Goal: Submit feedback/report problem

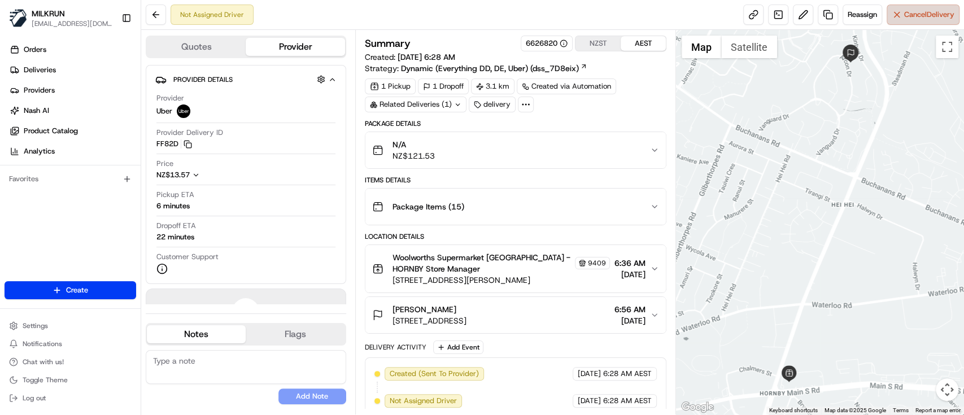
click at [933, 13] on span "Cancel Delivery" at bounding box center [929, 15] width 50 height 10
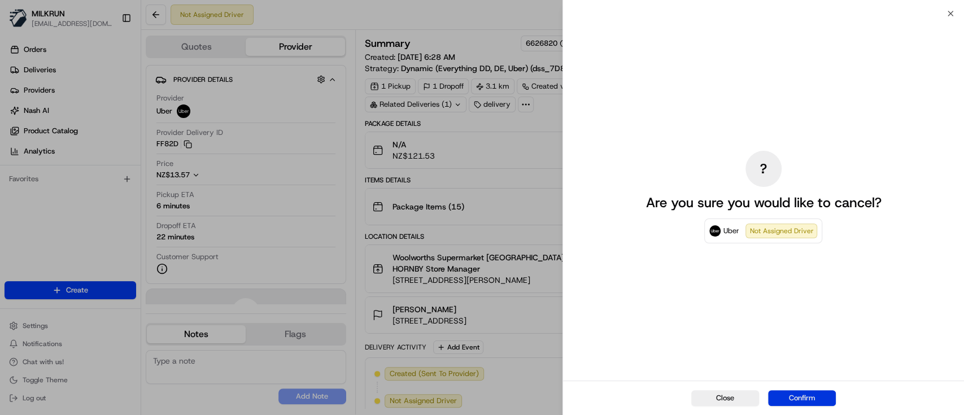
click at [790, 402] on button "Confirm" at bounding box center [802, 398] width 68 height 16
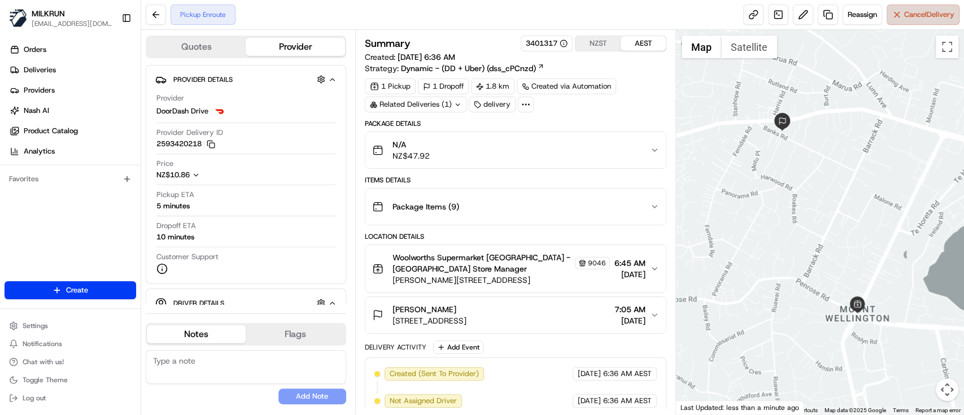
click at [927, 20] on button "Cancel Delivery" at bounding box center [922, 15] width 73 height 20
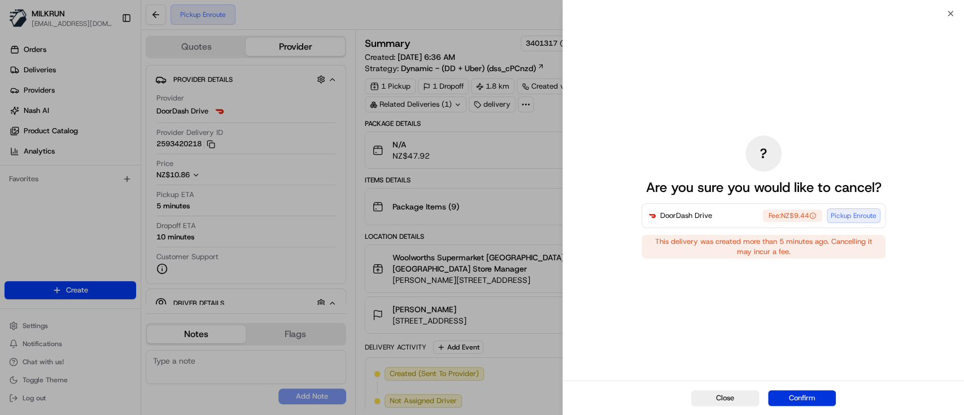
click at [792, 392] on button "Confirm" at bounding box center [802, 398] width 68 height 16
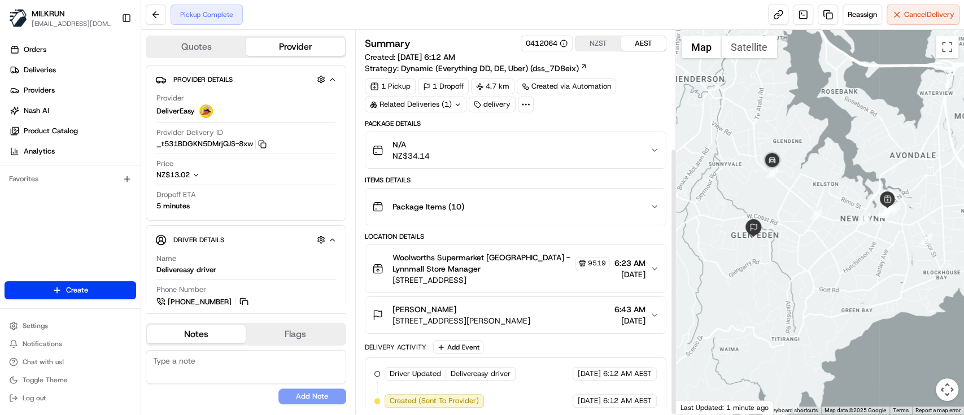
scroll to position [169, 0]
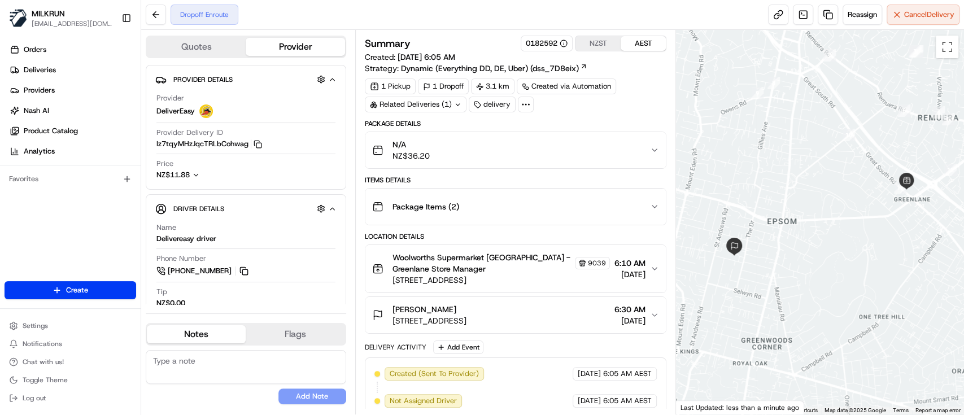
scroll to position [195, 0]
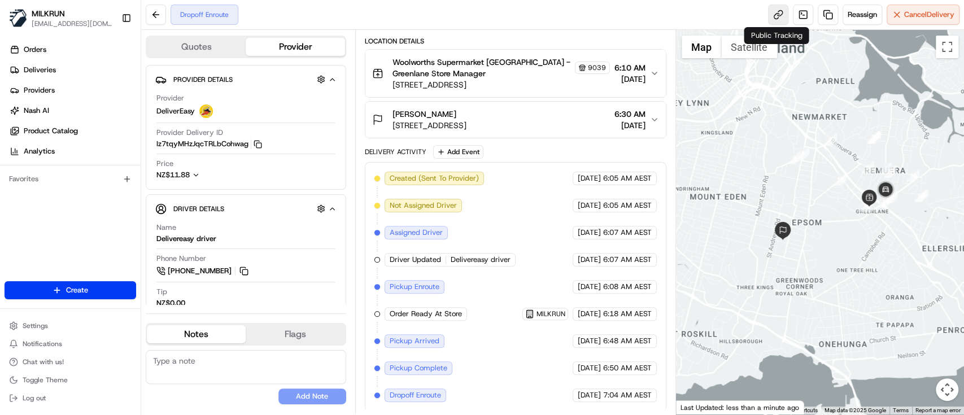
click at [777, 14] on link at bounding box center [778, 15] width 20 height 20
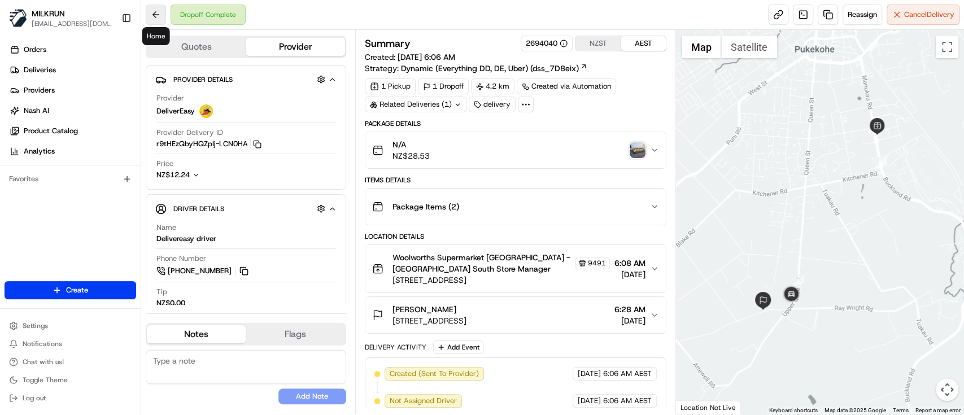
click at [163, 14] on button at bounding box center [156, 15] width 20 height 20
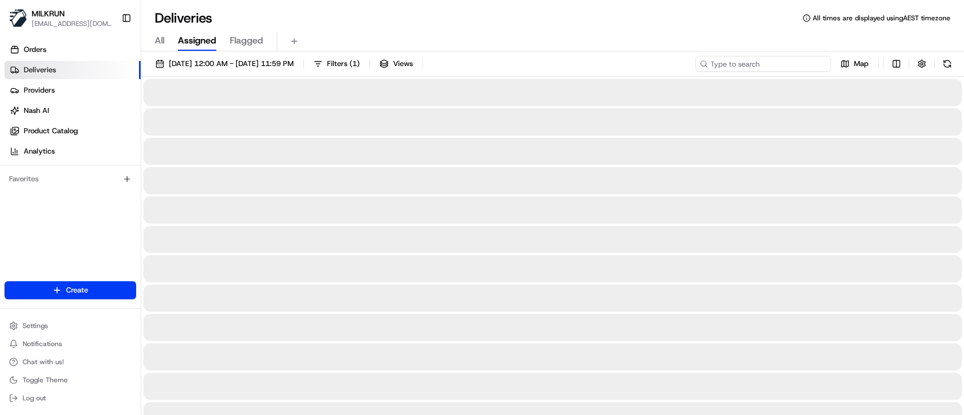
click at [796, 63] on input at bounding box center [763, 64] width 136 height 16
paste input "b0bd1a59-ff46-4886-a705-a7616649c49c"
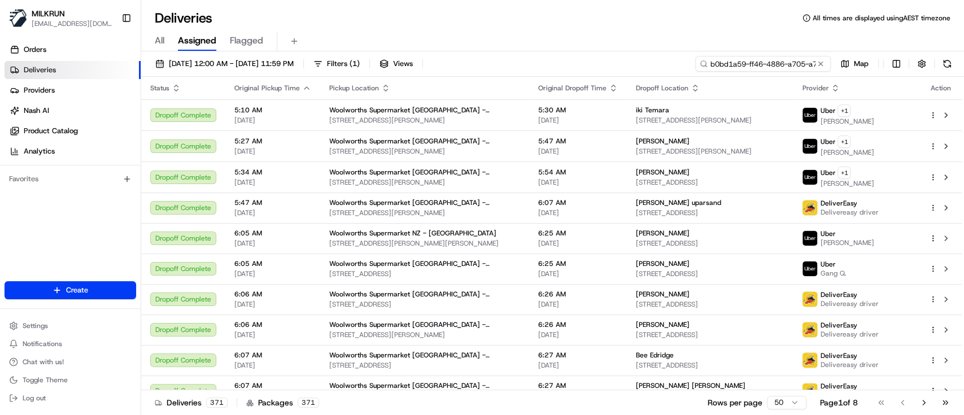
scroll to position [0, 52]
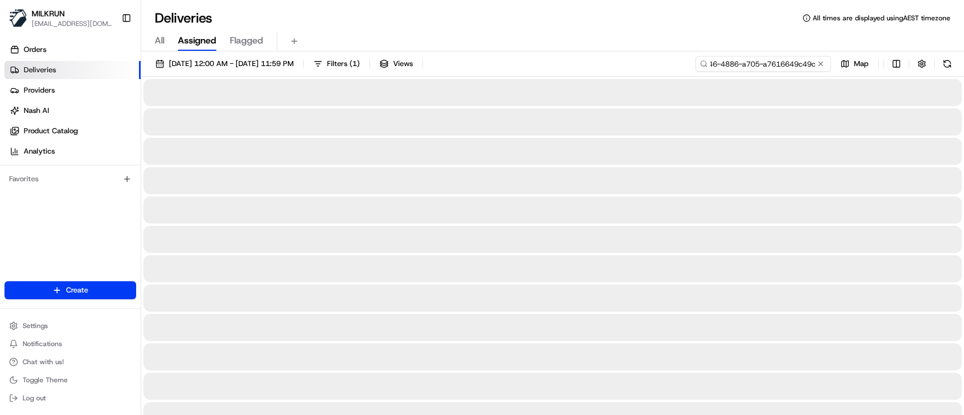
type input "b0bd1a59-ff46-4886-a705-a7616649c49c"
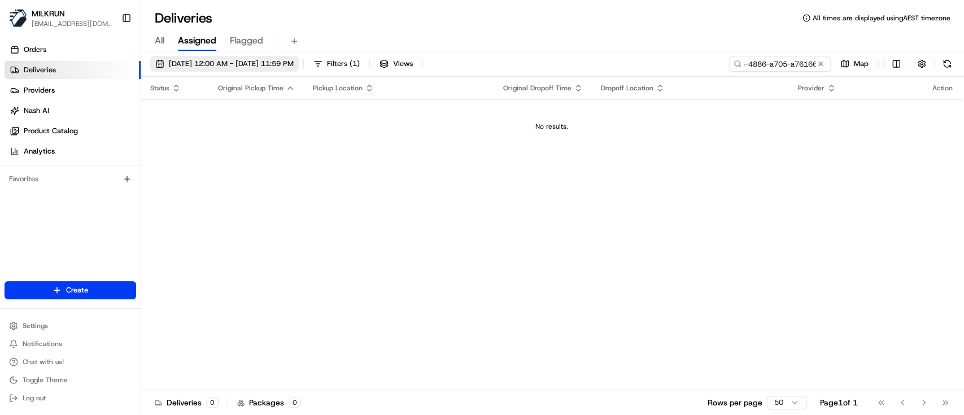
click at [273, 64] on span "19/08/2025 12:00 AM - 19/08/2025 11:59 PM" at bounding box center [231, 64] width 125 height 10
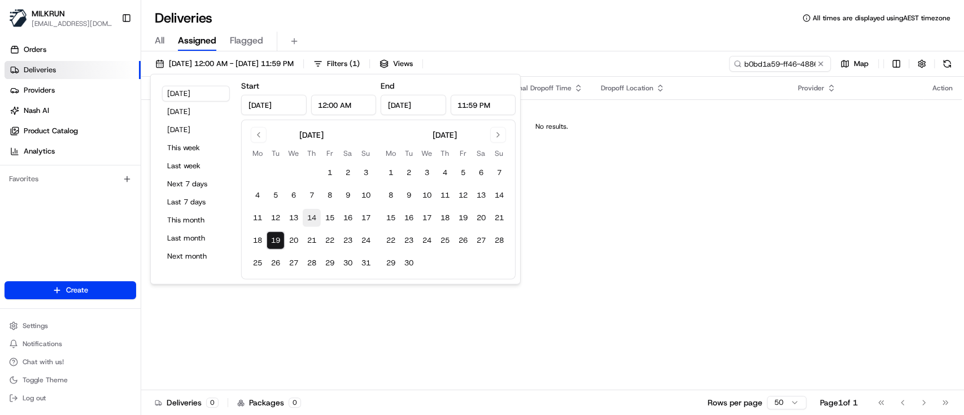
click at [312, 219] on button "14" at bounding box center [312, 218] width 18 height 18
type input "Aug 14, 2025"
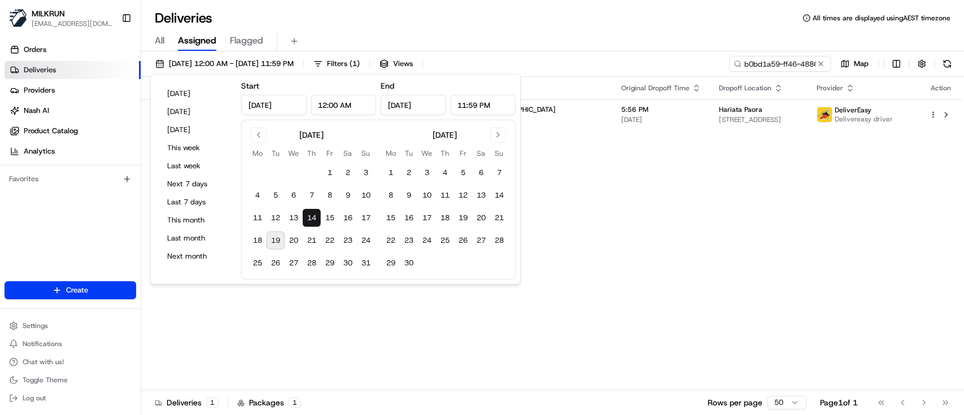
click at [673, 215] on div "Status Original Pickup Time Pickup Location Original Dropoff Time Dropoff Locat…" at bounding box center [551, 233] width 820 height 313
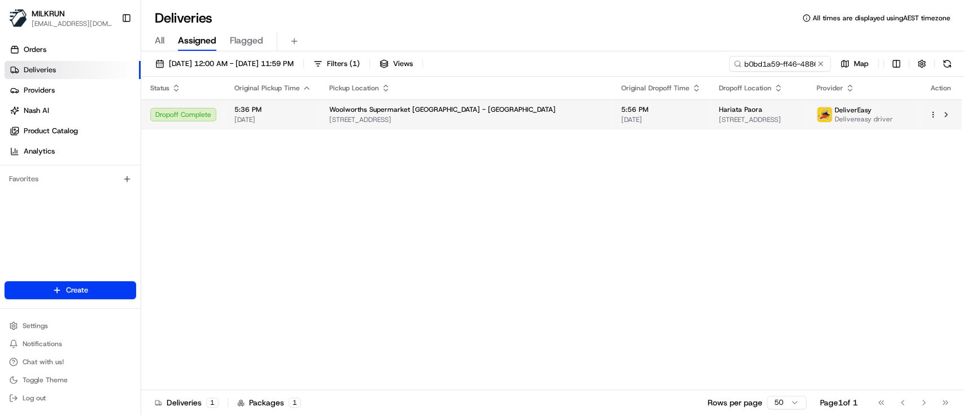
click at [621, 119] on span "14/08/2025" at bounding box center [661, 119] width 80 height 9
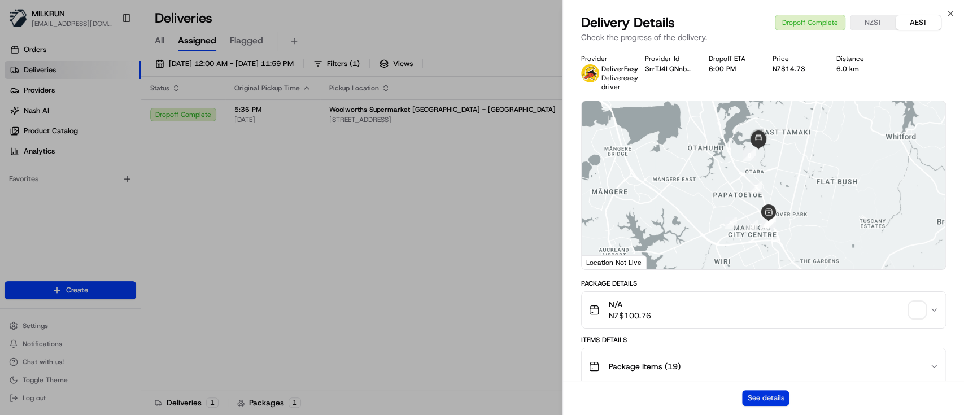
click at [758, 394] on button "See details" at bounding box center [765, 398] width 47 height 16
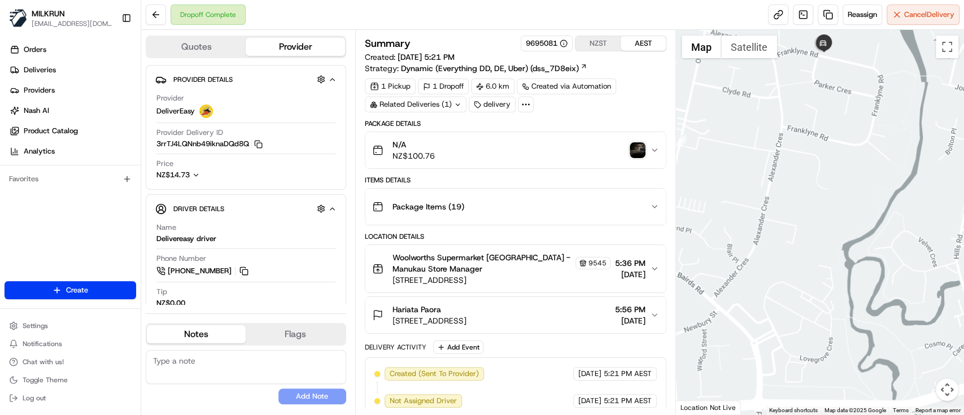
drag, startPoint x: 817, startPoint y: 84, endPoint x: 822, endPoint y: 133, distance: 49.4
click at [822, 133] on div at bounding box center [820, 222] width 288 height 384
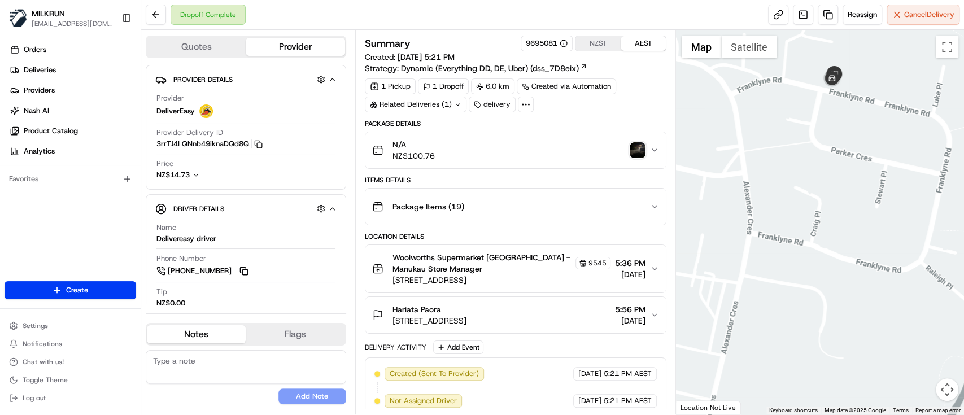
click at [636, 149] on img "button" at bounding box center [638, 150] width 16 height 16
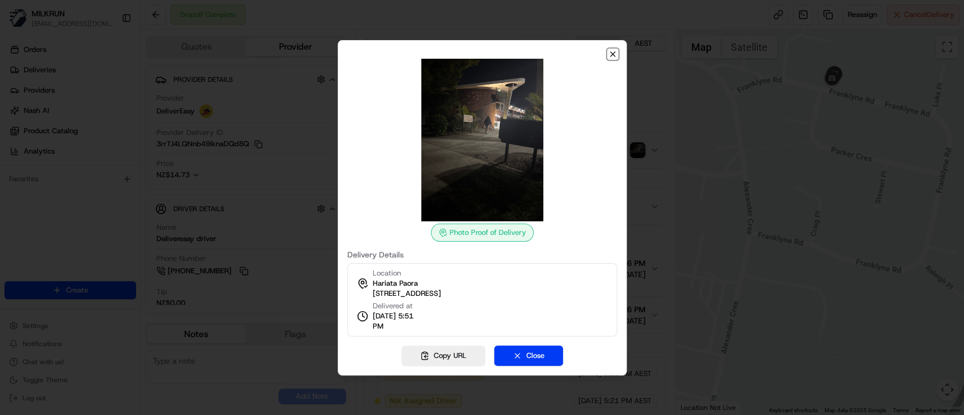
click at [614, 54] on icon "button" at bounding box center [612, 54] width 9 height 9
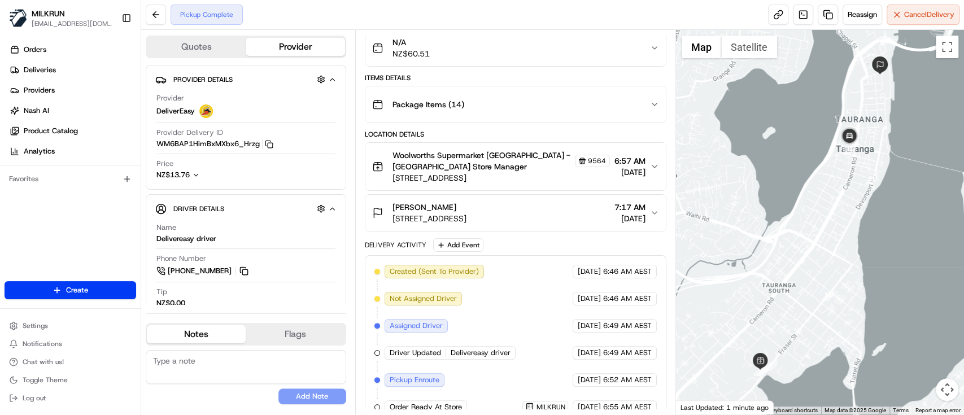
scroll to position [169, 0]
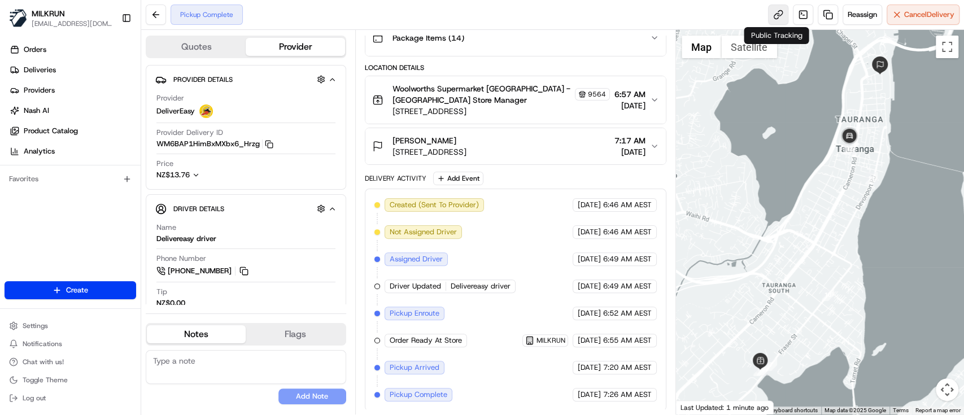
click at [779, 20] on link at bounding box center [778, 15] width 20 height 20
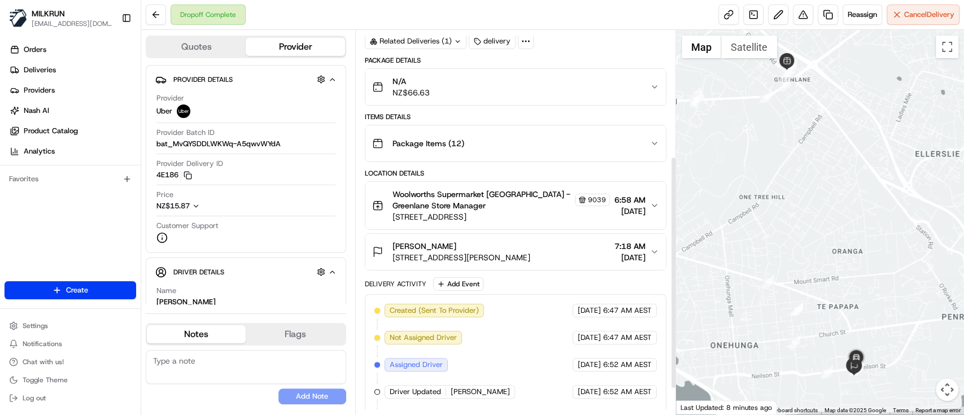
scroll to position [250, 0]
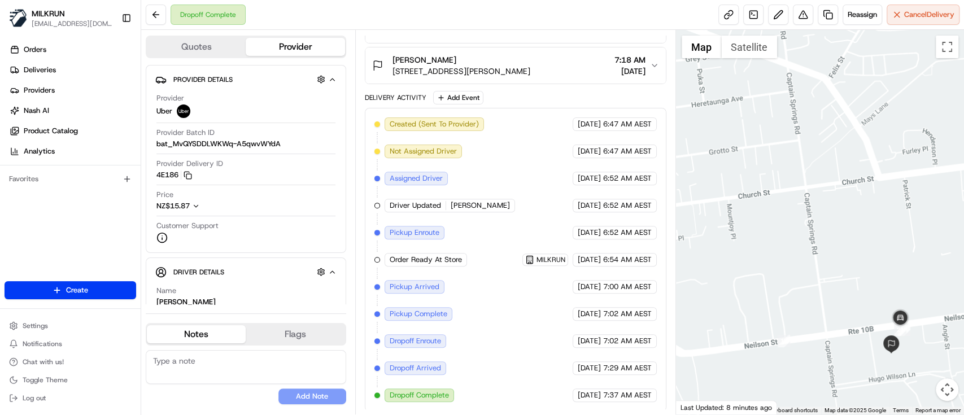
drag, startPoint x: 845, startPoint y: 339, endPoint x: 803, endPoint y: 323, distance: 44.3
click at [803, 323] on div at bounding box center [820, 222] width 288 height 384
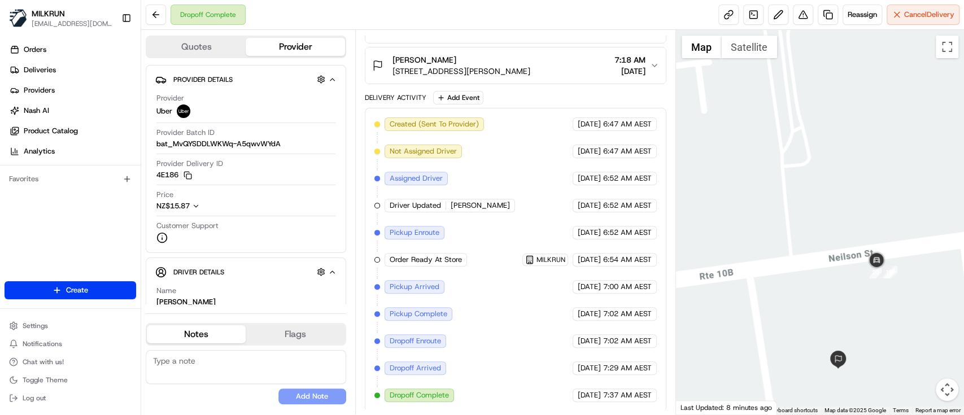
drag, startPoint x: 879, startPoint y: 328, endPoint x: 822, endPoint y: 285, distance: 71.4
click at [822, 286] on div at bounding box center [820, 222] width 288 height 384
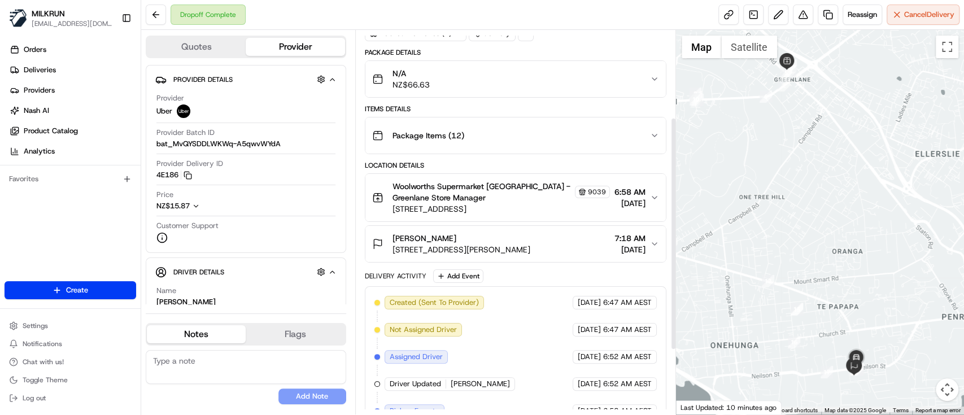
scroll to position [150, 0]
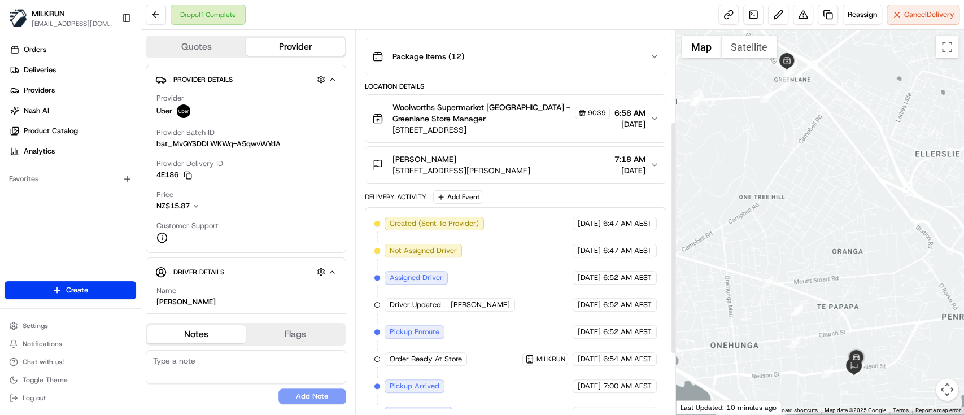
click at [536, 178] on button "Jacob tovio 273 Neilson Street, Onehunga, Auckland 1061, NZ 7:18 AM 19/08/2025" at bounding box center [515, 165] width 300 height 36
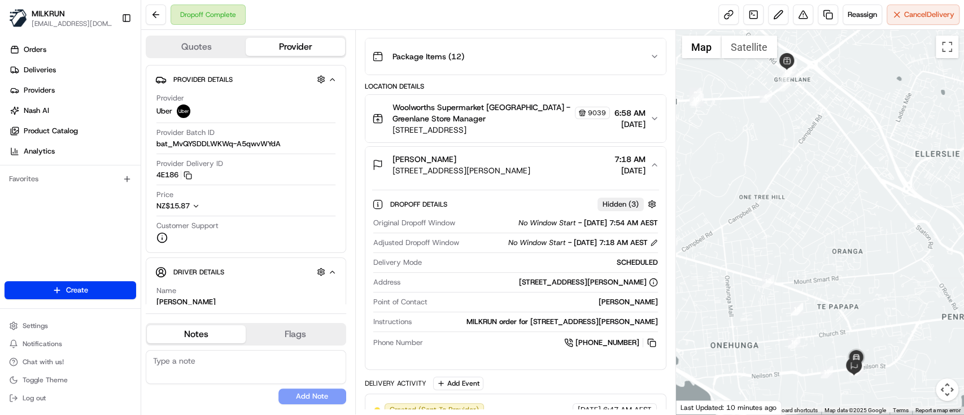
drag, startPoint x: 423, startPoint y: 318, endPoint x: 657, endPoint y: 324, distance: 233.3
click at [657, 324] on div "MILKRUN order for 273 Neilson Street, Onehunga, Auckland 1061, NZ" at bounding box center [537, 322] width 242 height 10
copy div "MILKRUN order for 273 Neilson Street, Onehunga, Auckland 1061, NZ"
click at [795, 16] on button at bounding box center [803, 15] width 20 height 20
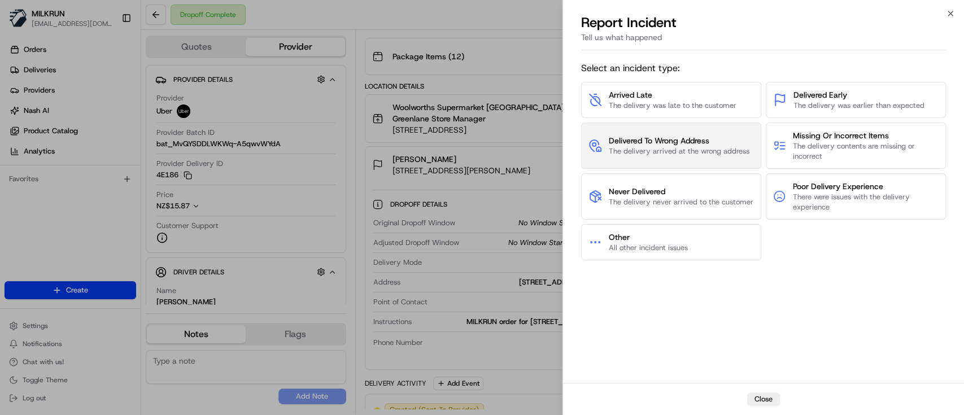
click at [689, 146] on span "The delivery arrived at the wrong address" at bounding box center [679, 151] width 141 height 10
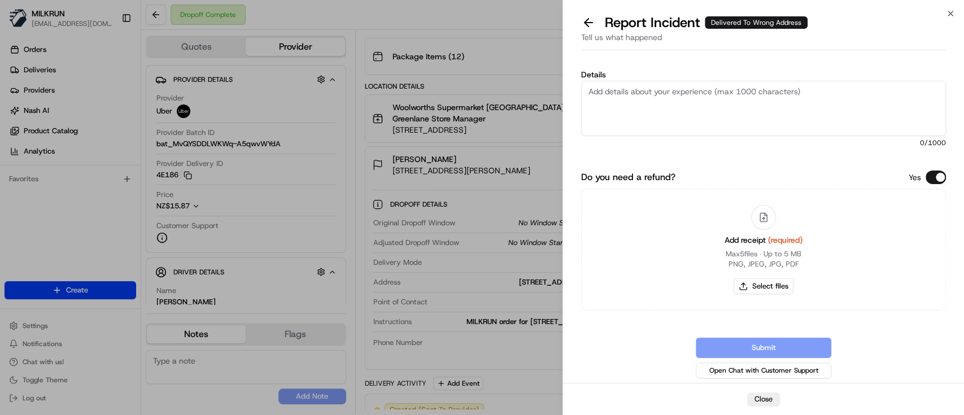
click at [666, 104] on textarea "Details" at bounding box center [763, 108] width 365 height 55
type textarea "Delivered to wrong address, wrong person"
click at [750, 289] on button "Select files" at bounding box center [763, 286] width 60 height 16
type input "C:\fakepath\Jacob .png"
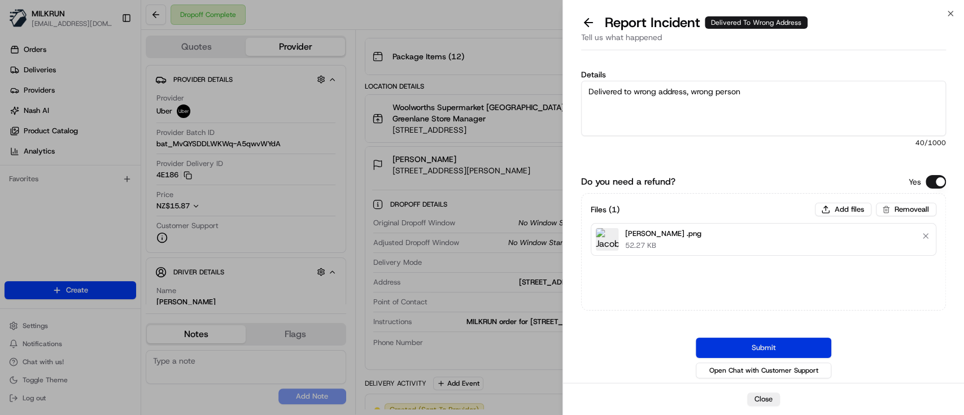
click at [813, 350] on button "Submit" at bounding box center [764, 348] width 136 height 20
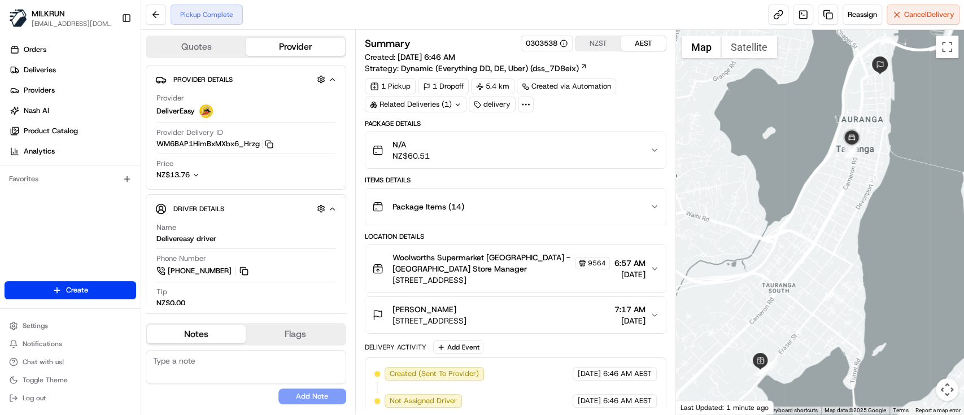
scroll to position [169, 0]
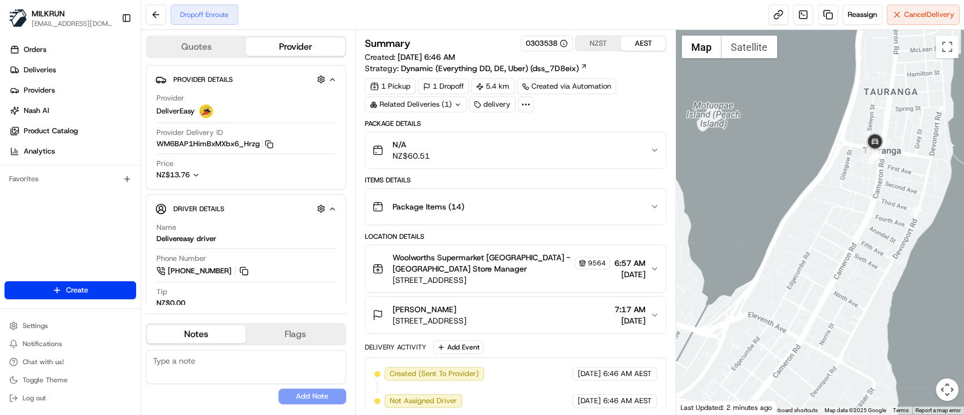
scroll to position [195, 0]
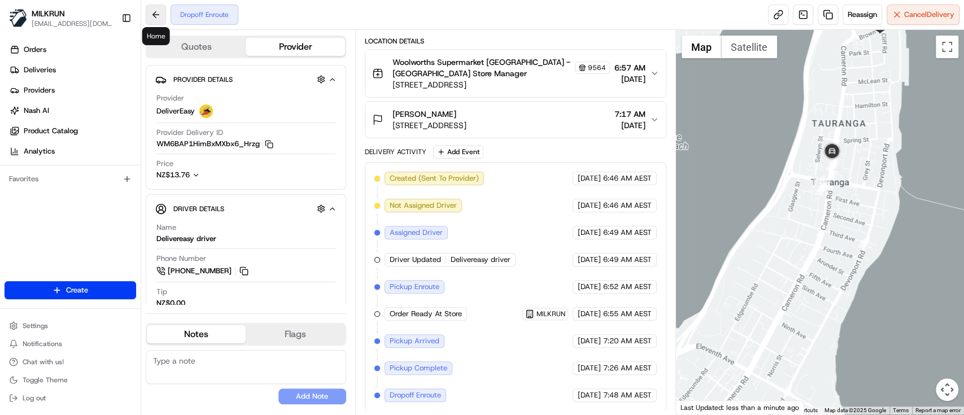
click at [162, 16] on button at bounding box center [156, 15] width 20 height 20
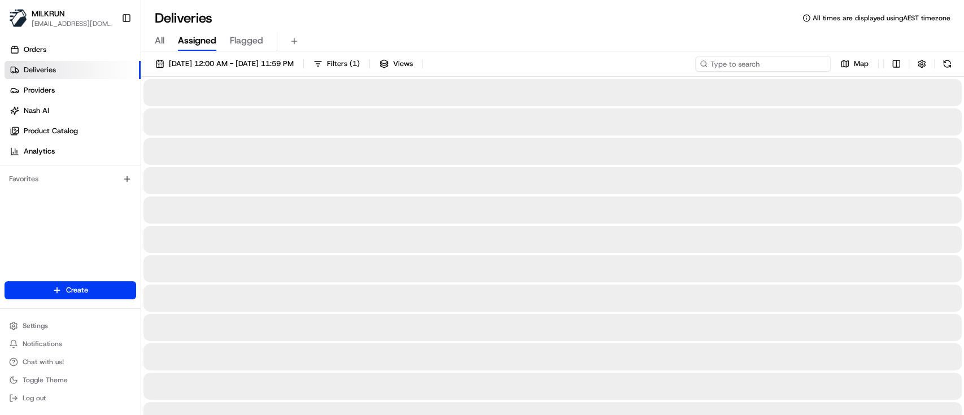
click at [748, 65] on input at bounding box center [763, 64] width 136 height 16
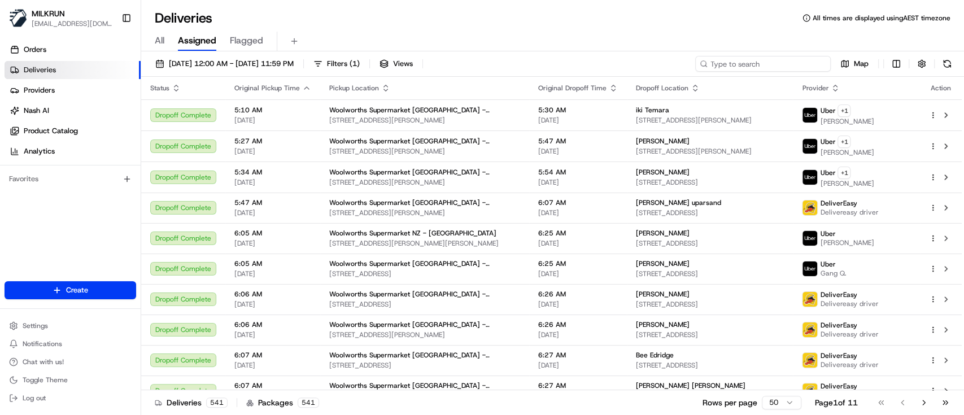
paste input "c06de3fc-bdde-45eb-87a6-2741eff30247"
type input "c06de3fc-bdde-45eb-87a6-2741eff30247"
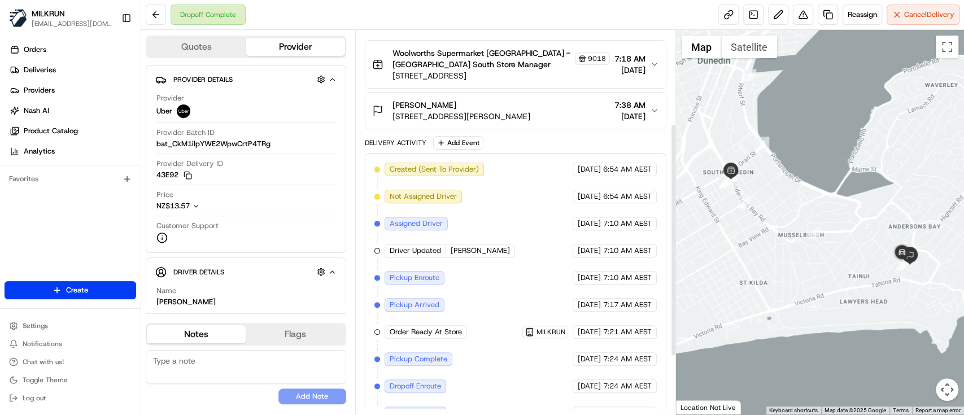
scroll to position [250, 0]
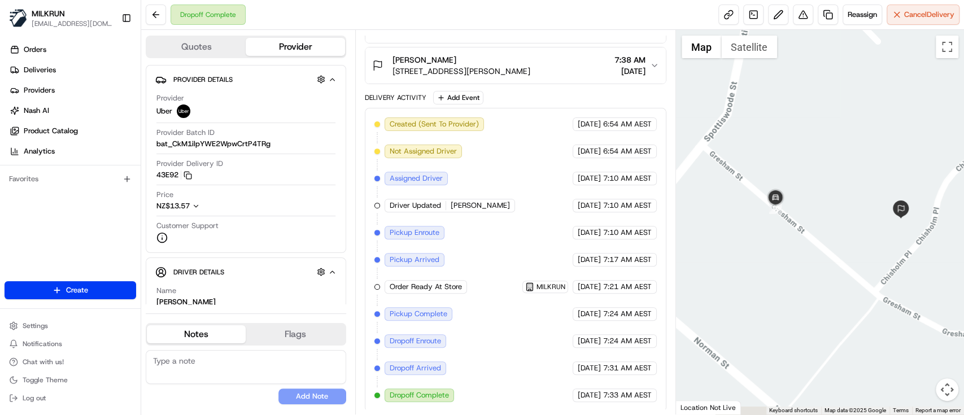
drag, startPoint x: 917, startPoint y: 260, endPoint x: 796, endPoint y: 235, distance: 124.5
click at [796, 235] on div at bounding box center [820, 222] width 288 height 384
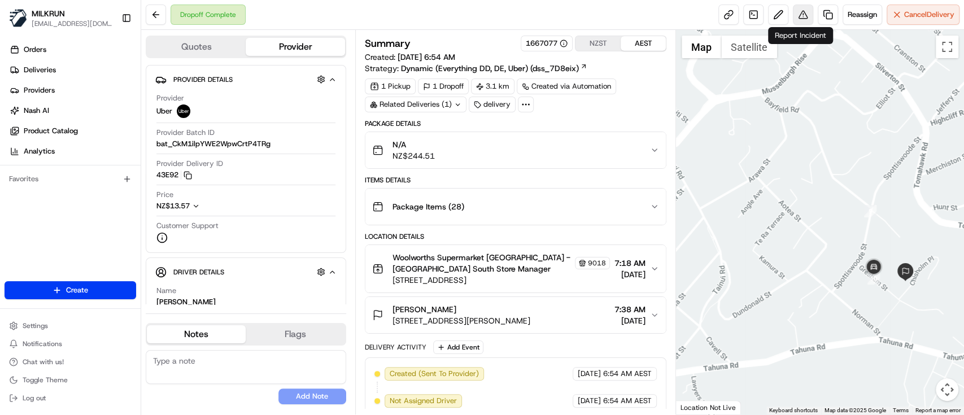
click at [810, 19] on button at bounding box center [803, 15] width 20 height 20
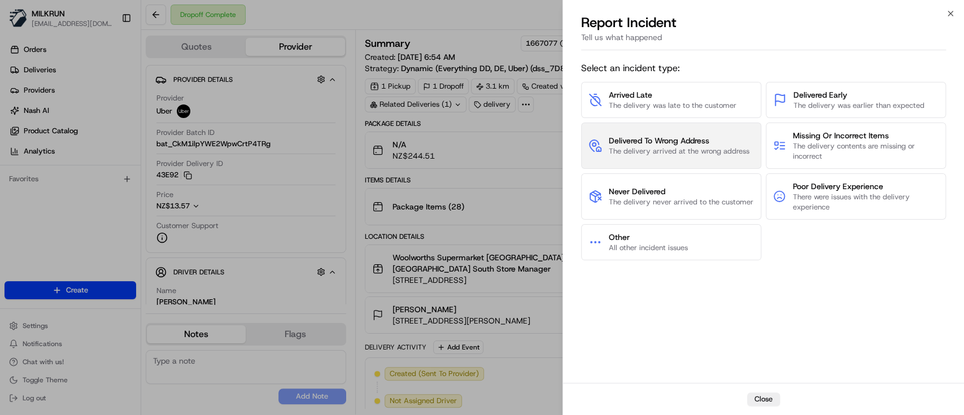
click at [697, 147] on span "The delivery arrived at the wrong address" at bounding box center [679, 151] width 141 height 10
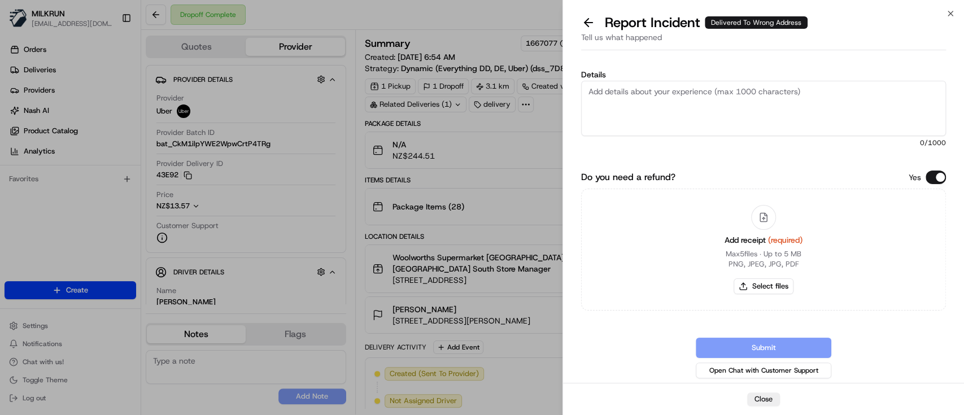
click at [674, 111] on textarea "Details" at bounding box center [763, 108] width 365 height 55
type textarea "Delivered to wrong address"
click at [750, 290] on button "Select files" at bounding box center [763, 286] width 60 height 16
type input "C:\fakepath\Gordon.png"
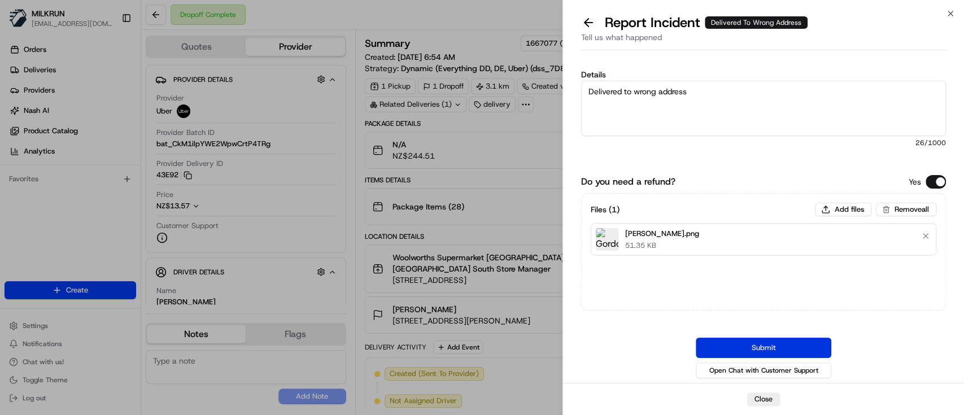
click at [801, 347] on button "Submit" at bounding box center [764, 348] width 136 height 20
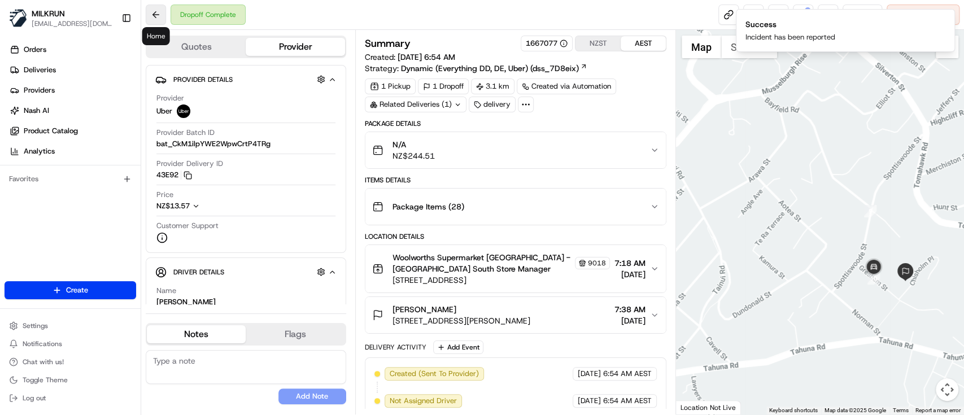
click at [155, 13] on button at bounding box center [156, 15] width 20 height 20
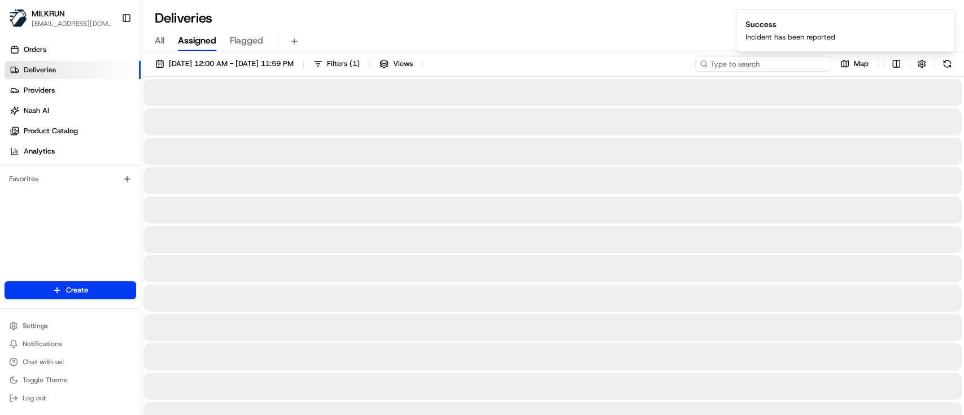
click at [758, 65] on input at bounding box center [763, 64] width 136 height 16
paste input "66864c24-be4b-47dd-b8b7-4e196a69ebc1"
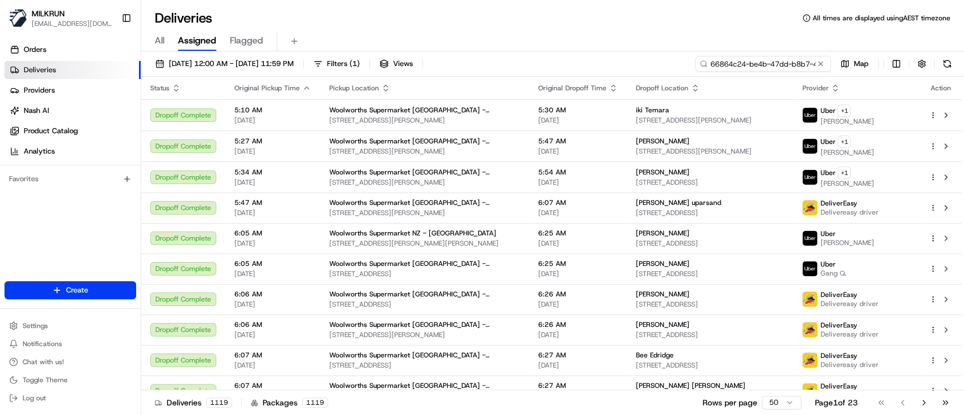
scroll to position [0, 54]
type input "66864c24-be4b-47dd-b8b7-4e196a69ebc1"
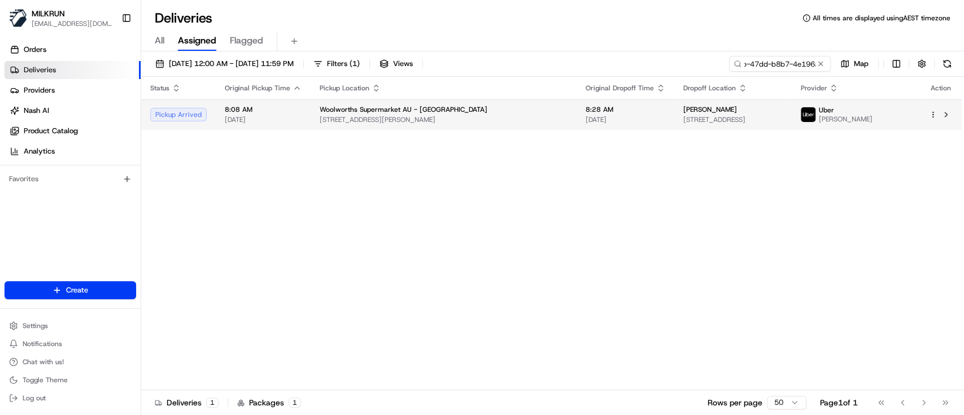
click at [450, 109] on div "Woolworths Supermarket AU - Banyo" at bounding box center [444, 109] width 248 height 9
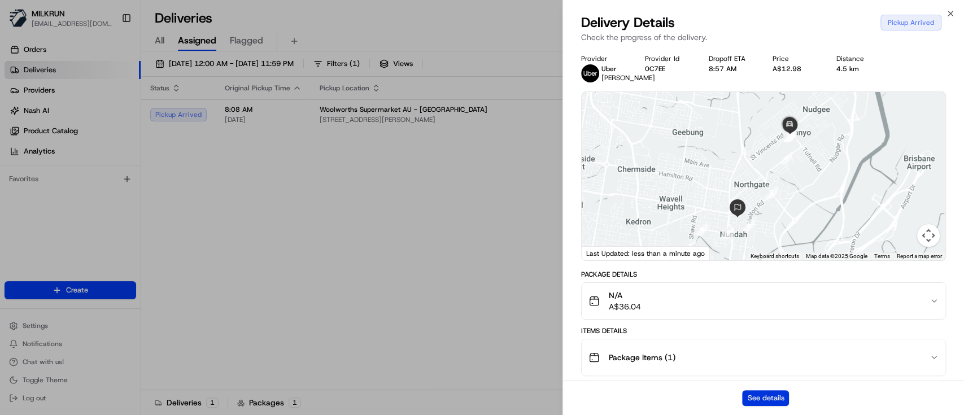
click at [757, 398] on button "See details" at bounding box center [765, 398] width 47 height 16
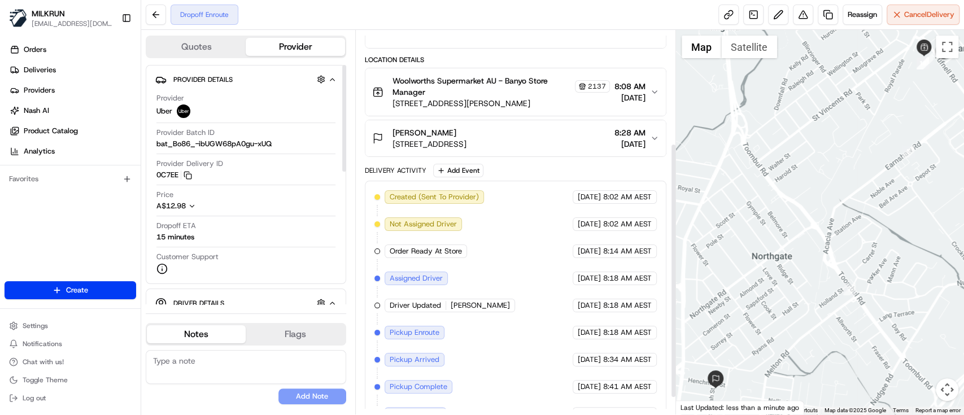
scroll to position [195, 0]
